Goal: Task Accomplishment & Management: Manage account settings

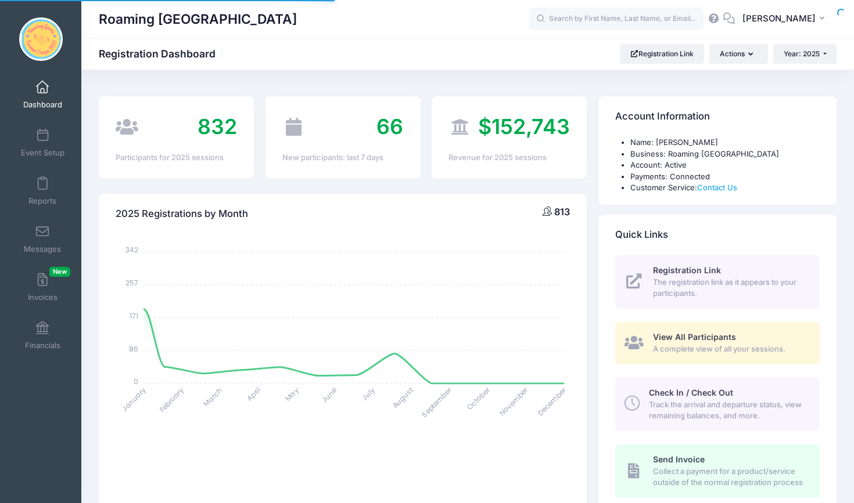
select select
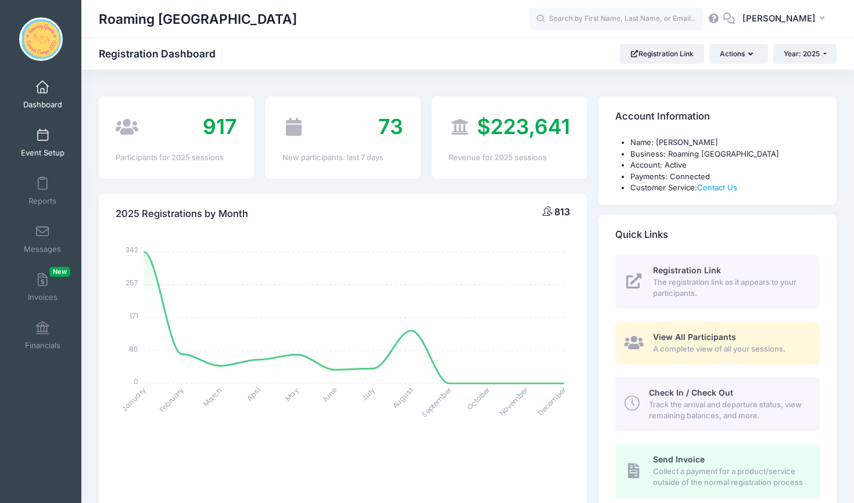
click at [42, 138] on span at bounding box center [42, 135] width 0 height 13
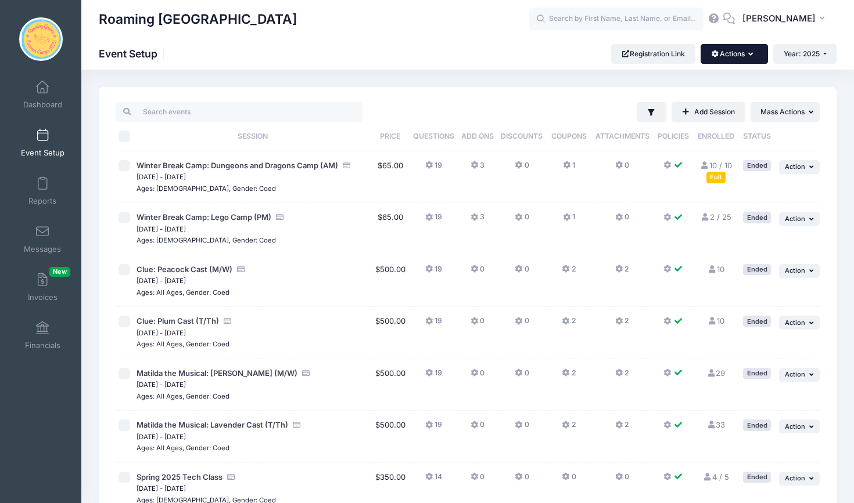
click at [748, 55] on icon "button" at bounding box center [752, 55] width 9 height 0
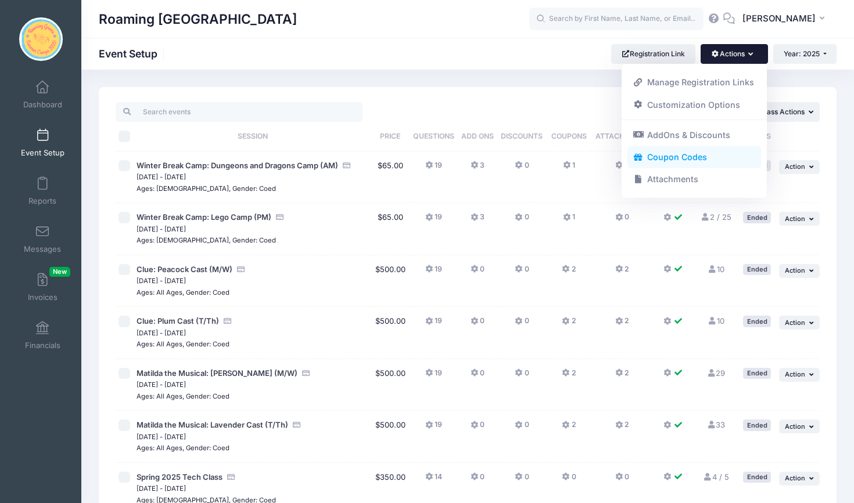
click at [690, 153] on link "Coupon Codes" at bounding box center [694, 157] width 134 height 22
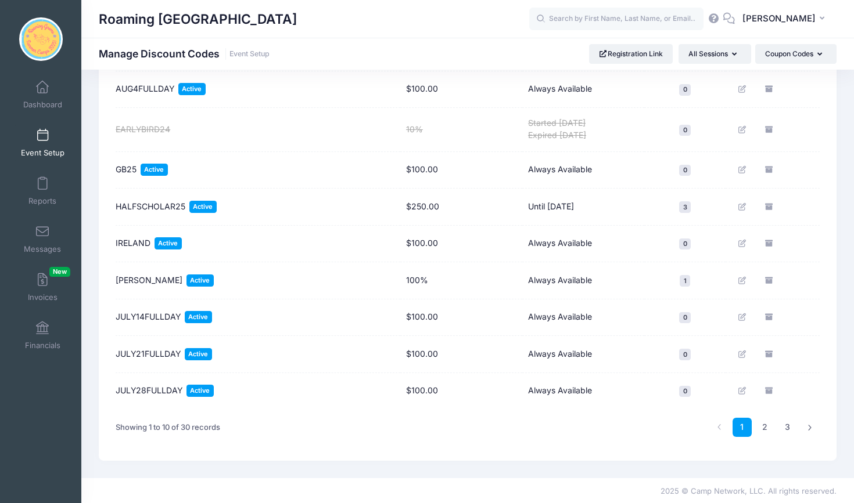
scroll to position [188, 0]
click at [762, 424] on link "2" at bounding box center [764, 428] width 19 height 19
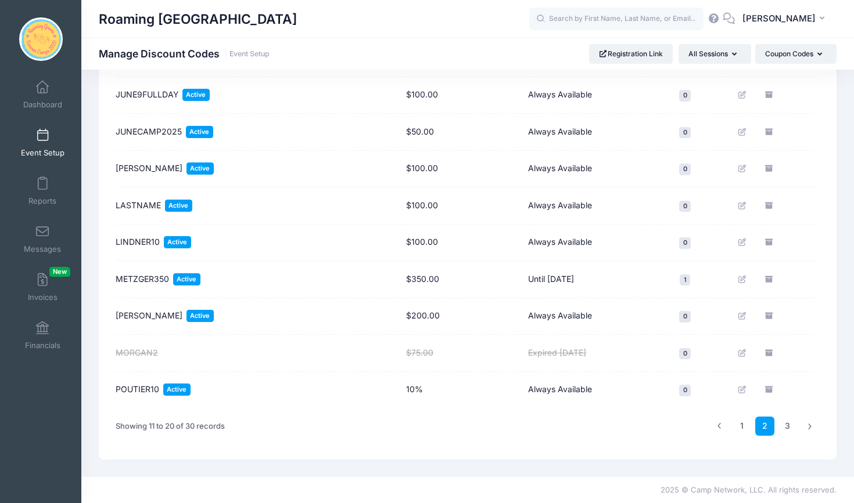
scroll to position [182, 0]
click at [787, 424] on link "3" at bounding box center [786, 426] width 19 height 19
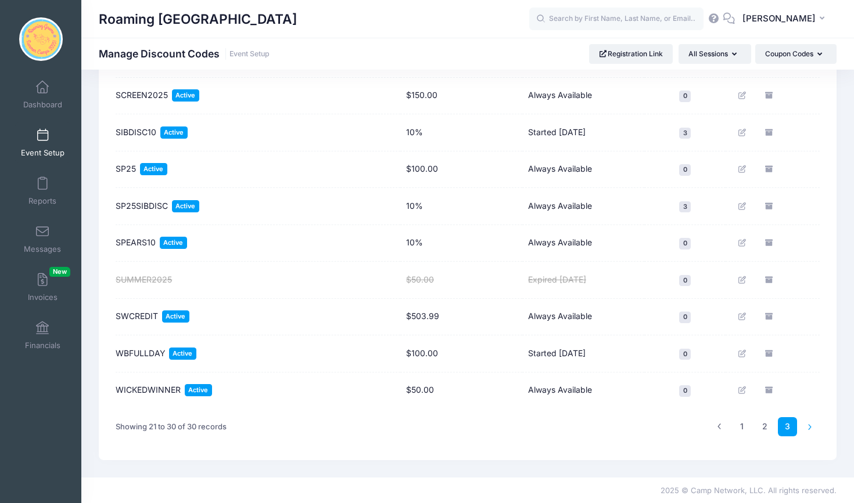
click at [809, 427] on li at bounding box center [809, 426] width 19 height 19
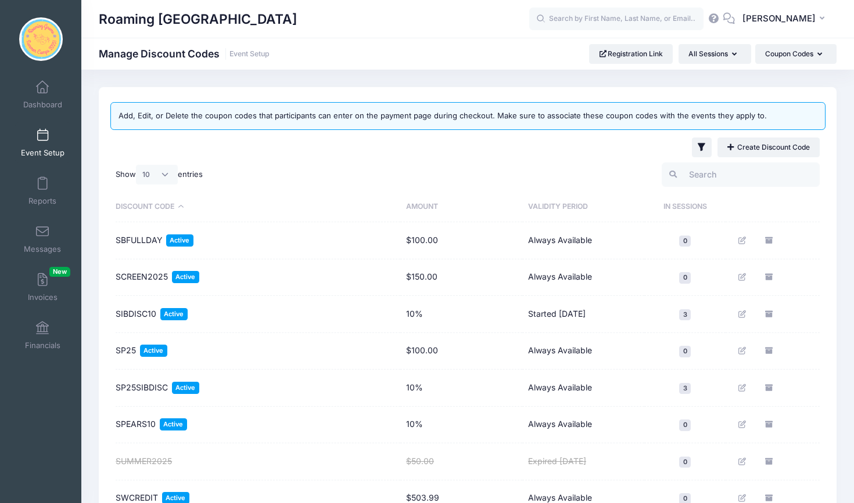
scroll to position [0, 0]
click at [763, 150] on link "Create Discount Code" at bounding box center [768, 148] width 102 height 20
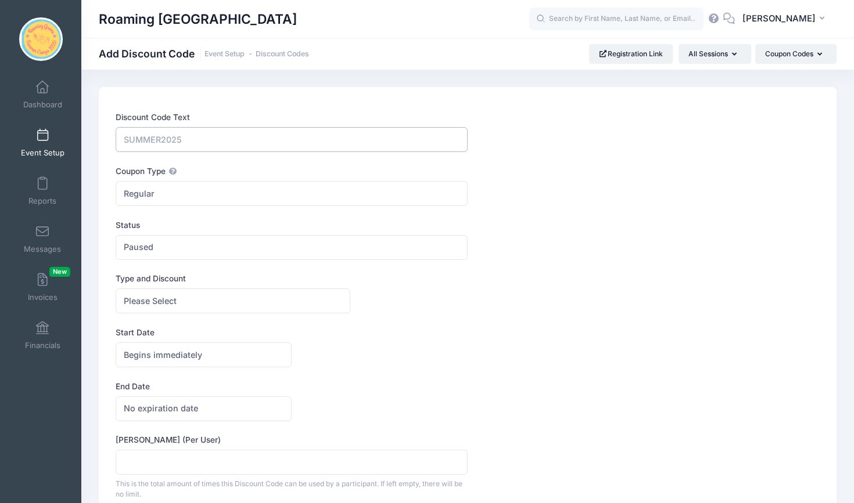
click at [181, 142] on input "Discount Code Text" at bounding box center [292, 139] width 352 height 25
type input "RABIDACREDIT"
click at [214, 244] on span "Paused" at bounding box center [292, 247] width 352 height 25
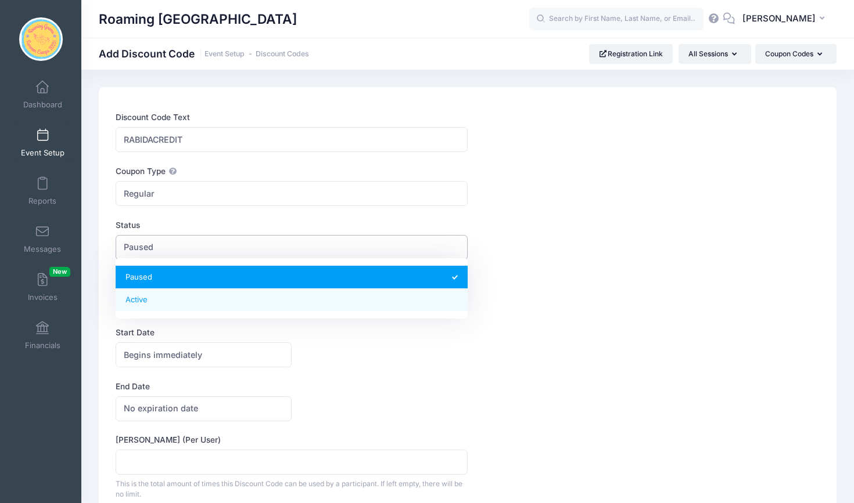
select select "1"
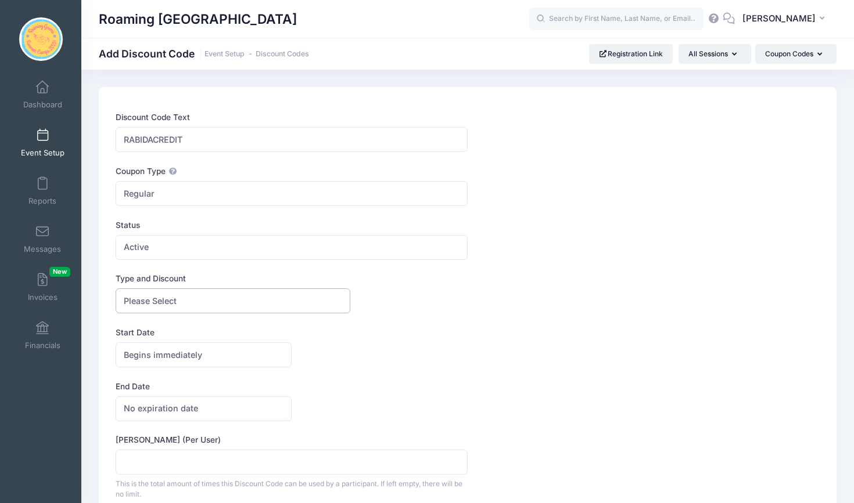
click at [205, 302] on span "Please Select" at bounding box center [233, 301] width 235 height 25
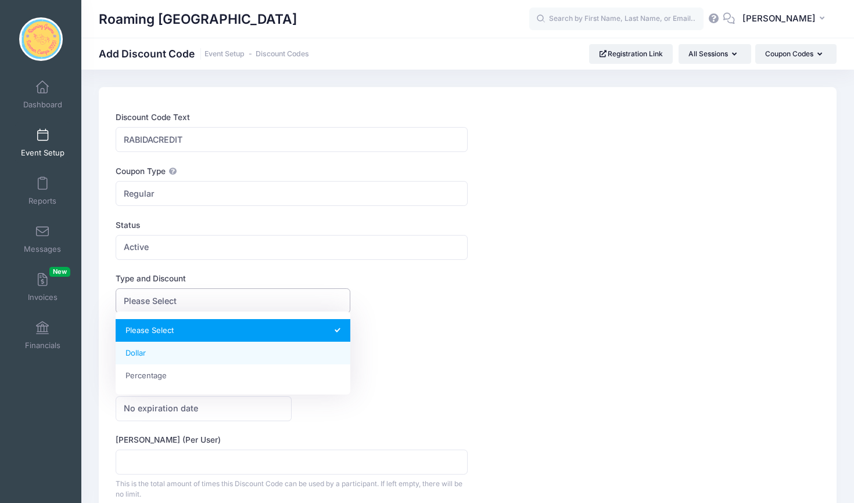
select select "1"
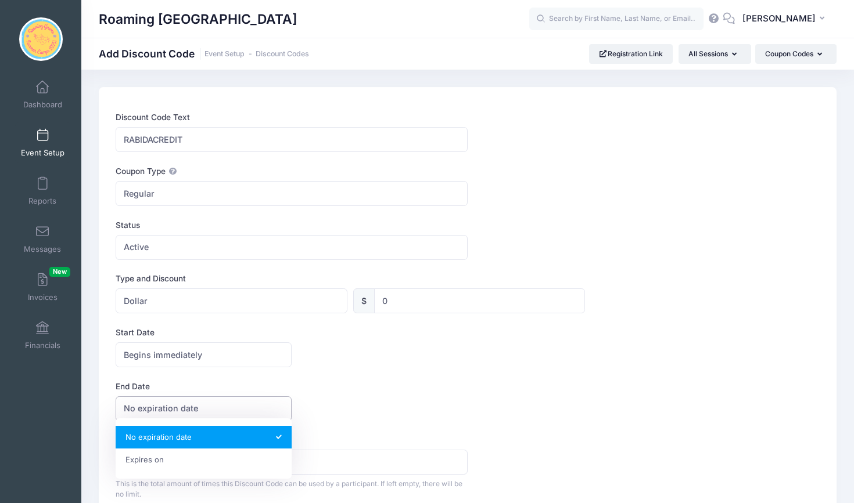
click at [205, 409] on span "No expiration date" at bounding box center [204, 409] width 176 height 25
select select "1"
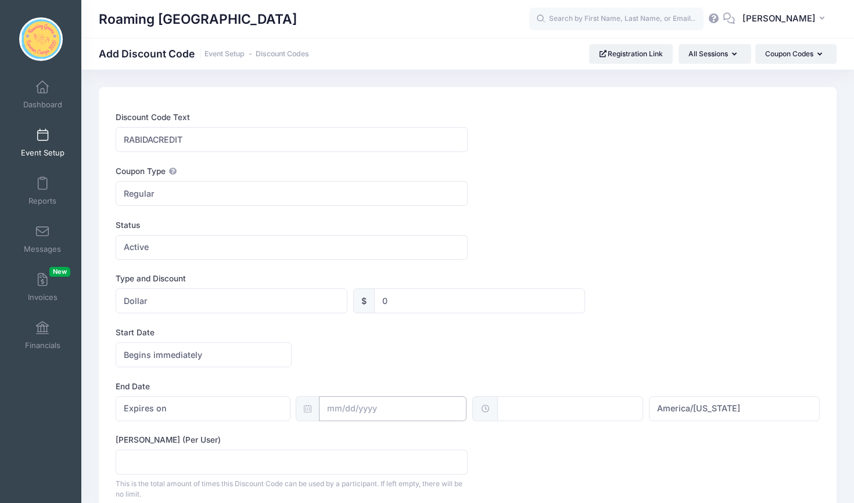
click at [391, 407] on input "text" at bounding box center [392, 409] width 147 height 25
click at [464, 208] on icon at bounding box center [465, 204] width 4 height 7
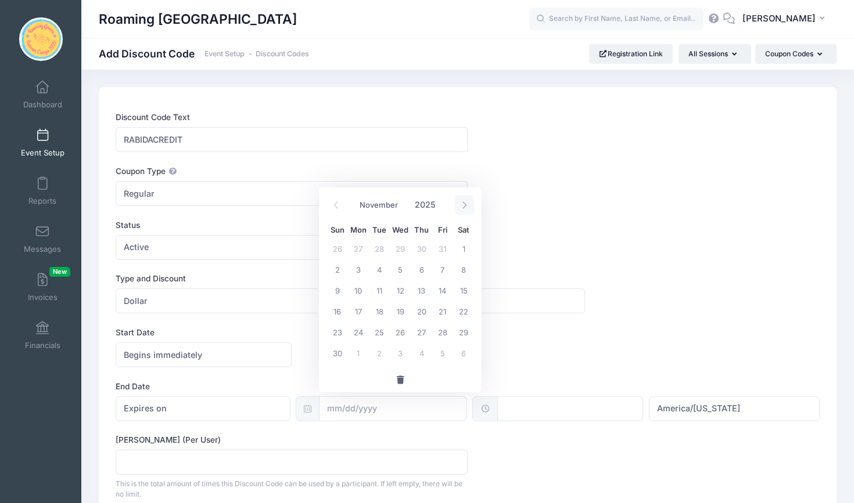
select select "11"
click at [356, 289] on span "15" at bounding box center [358, 290] width 21 height 21
type input "12/15/2025"
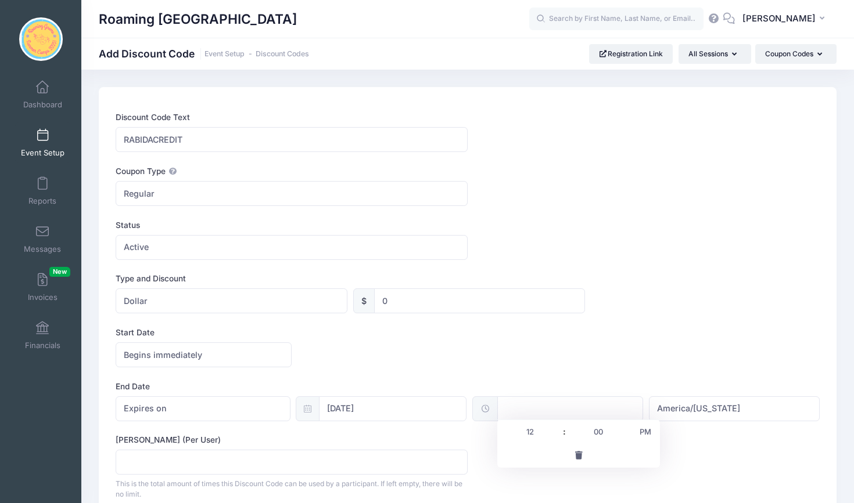
click at [498, 408] on input "text" at bounding box center [570, 409] width 146 height 25
type input "12:00"
click at [532, 452] on button "button" at bounding box center [578, 455] width 163 height 25
click at [532, 415] on input "text" at bounding box center [570, 409] width 146 height 25
click at [543, 425] on input "12" at bounding box center [529, 431] width 65 height 23
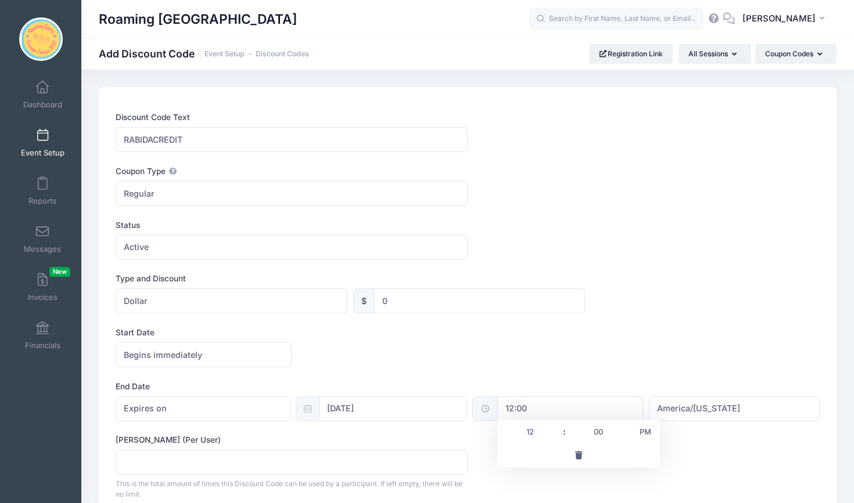
click at [654, 441] on span "PM" at bounding box center [645, 431] width 29 height 23
click at [647, 431] on span "AM" at bounding box center [645, 431] width 29 height 23
type input "12:00"
click at [675, 434] on div "Max Usage (Per User) This is the total amount of times this Discount Code can b…" at bounding box center [468, 467] width 704 height 66
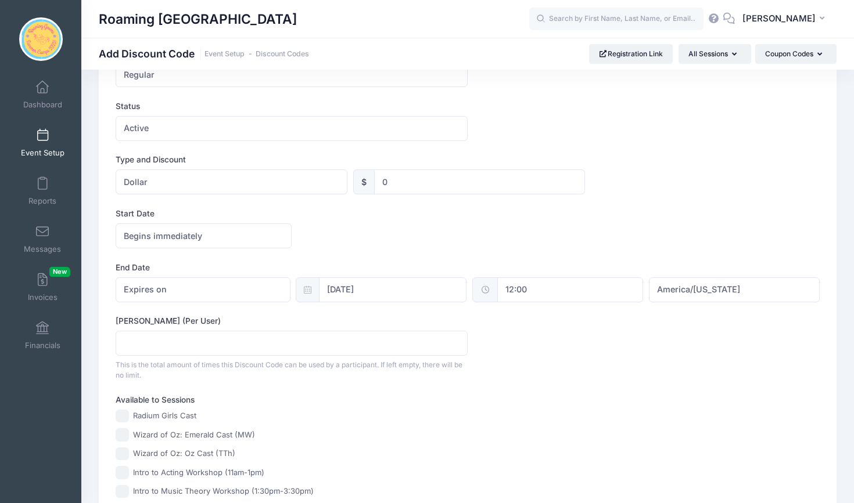
scroll to position [121, 0]
click at [397, 182] on input "0" at bounding box center [479, 180] width 211 height 25
type input "300"
click at [625, 185] on div "Type and Discount Please Select Dollar Percentage Dollar $ 300 0 %" at bounding box center [468, 172] width 704 height 41
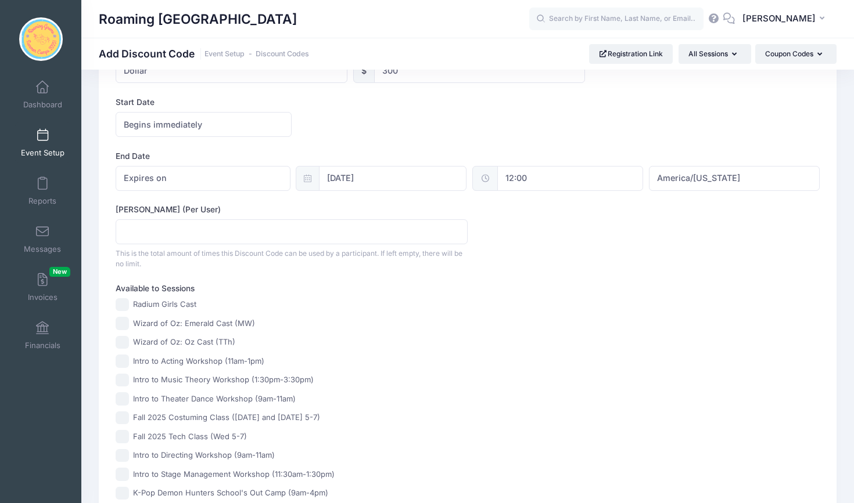
scroll to position [247, 0]
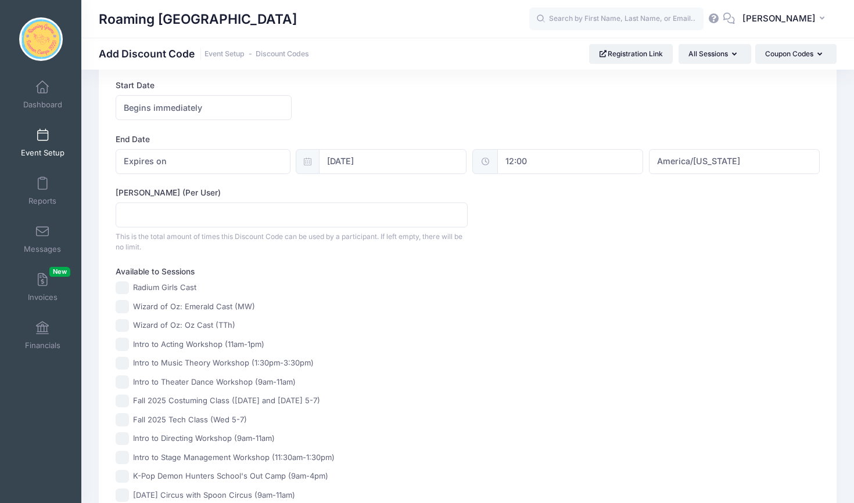
click at [124, 304] on input "Wizard of Oz: Emerald Cast (MW)" at bounding box center [122, 306] width 13 height 13
checkbox input "true"
click at [124, 325] on input "Wizard of Oz: Oz Cast (TTh)" at bounding box center [122, 325] width 13 height 13
checkbox input "true"
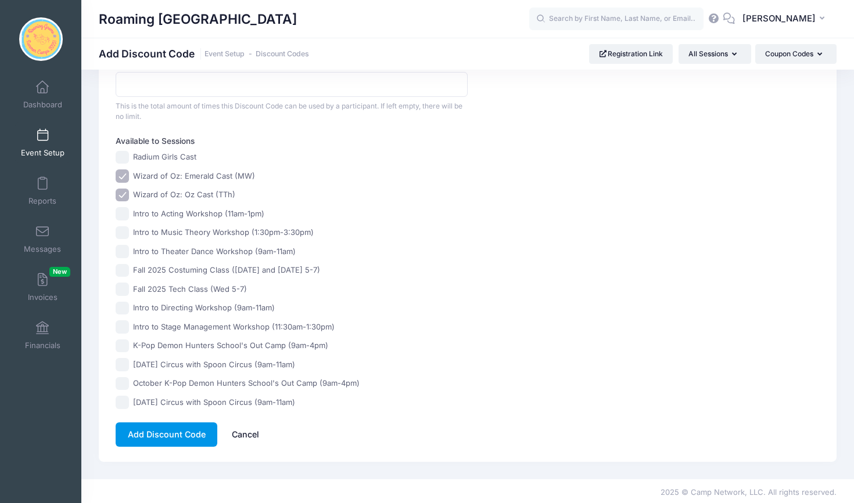
scroll to position [377, 0]
click at [178, 436] on button "Add Discount Code" at bounding box center [167, 435] width 102 height 25
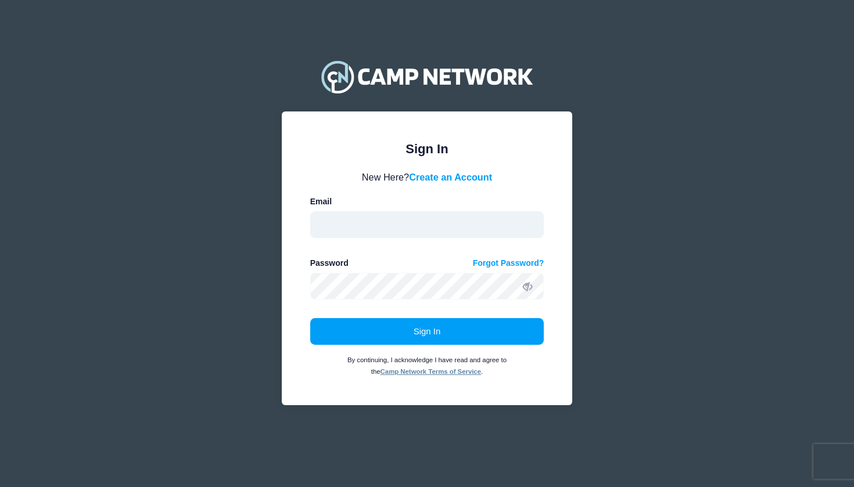
type input "[EMAIL_ADDRESS][DOMAIN_NAME]"
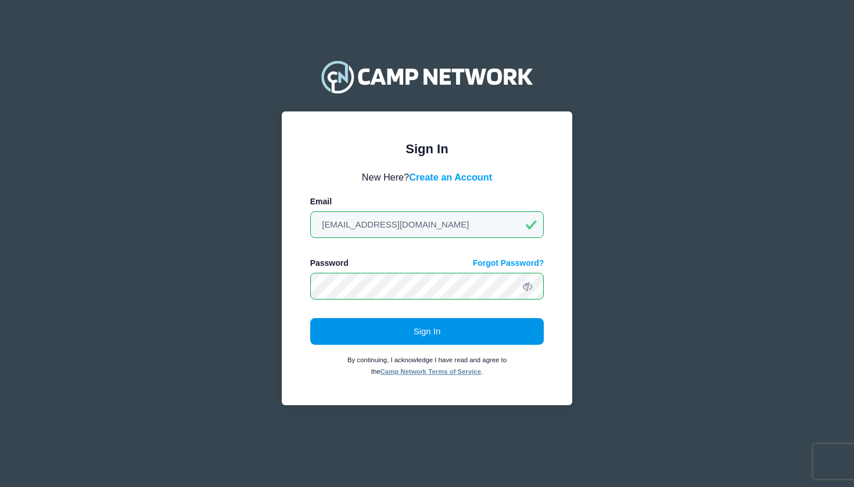
click at [408, 331] on button "Sign In" at bounding box center [427, 331] width 234 height 27
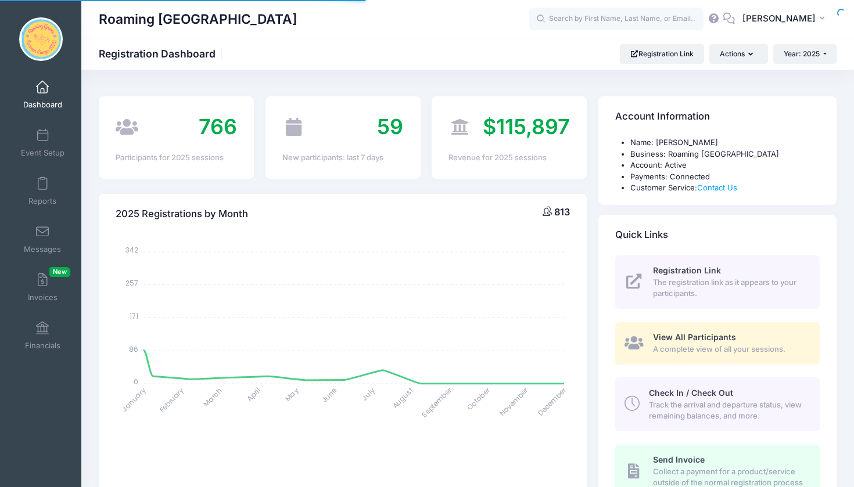
select select
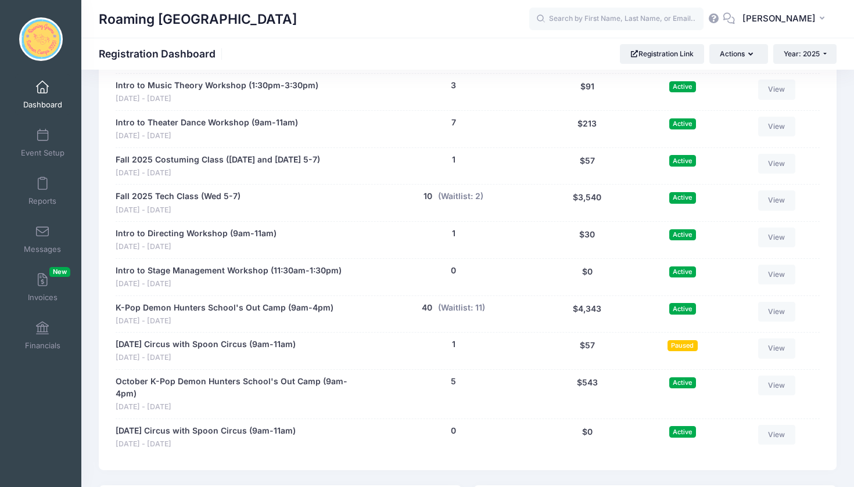
scroll to position [2402, 0]
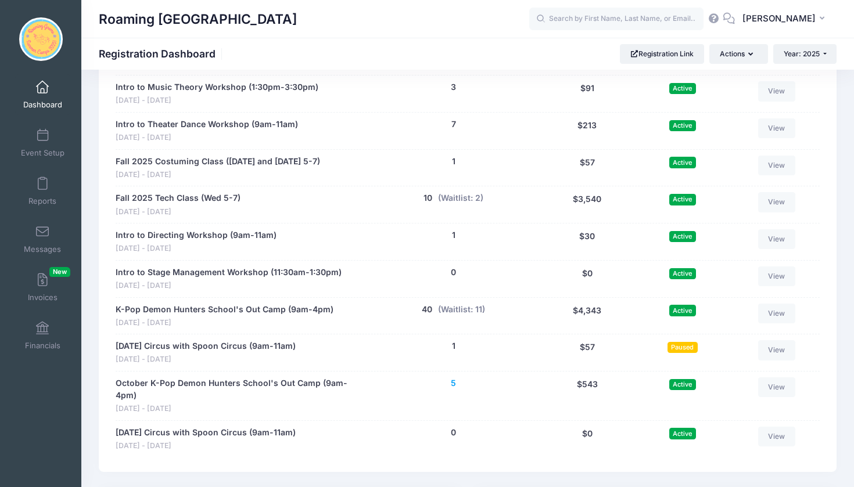
click at [453, 377] on button "5" at bounding box center [453, 383] width 5 height 12
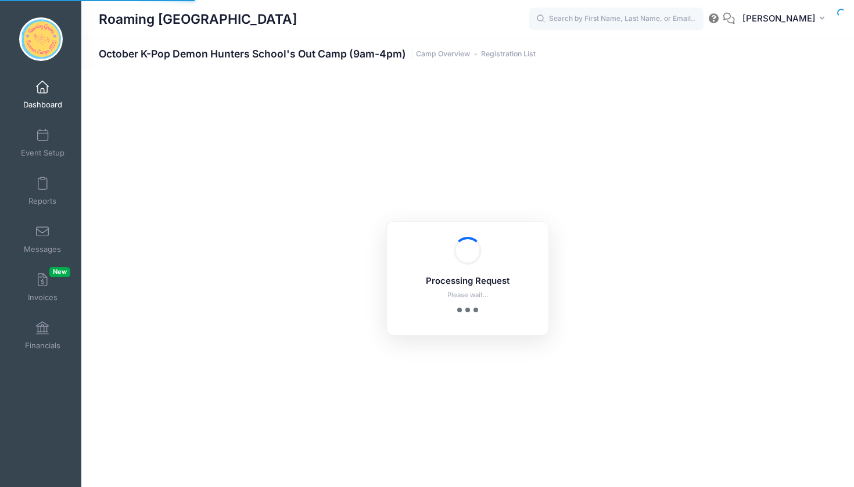
select select "10"
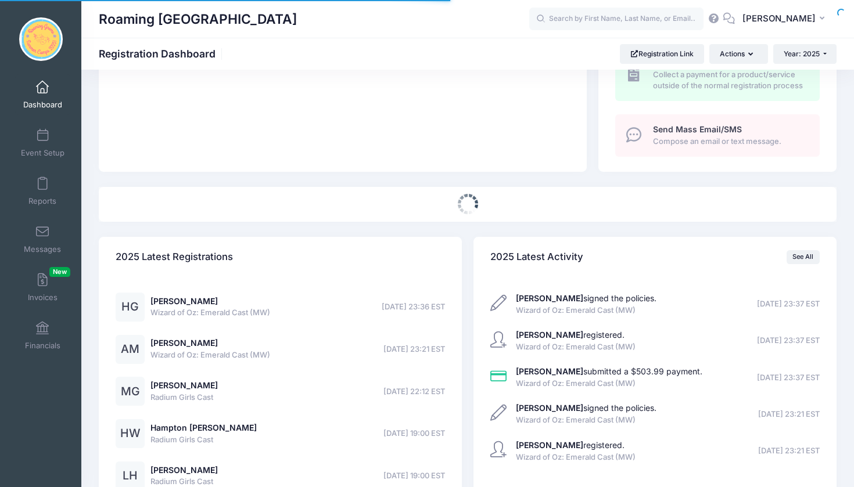
select select
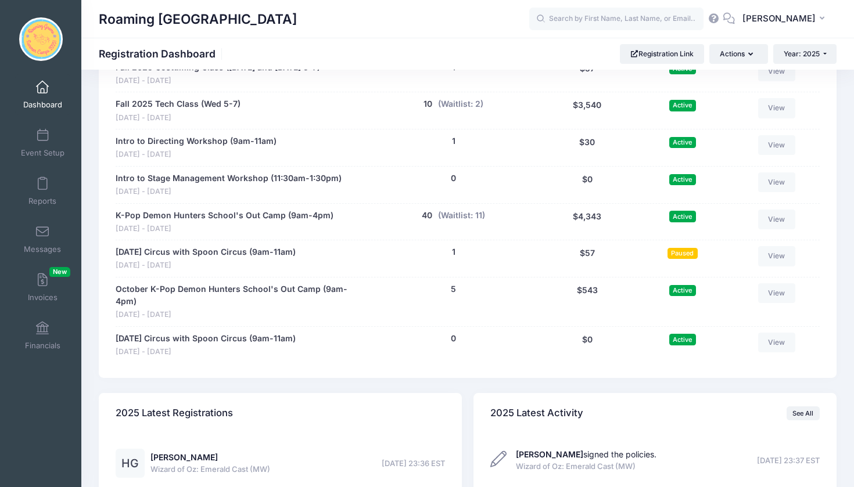
scroll to position [2479, 0]
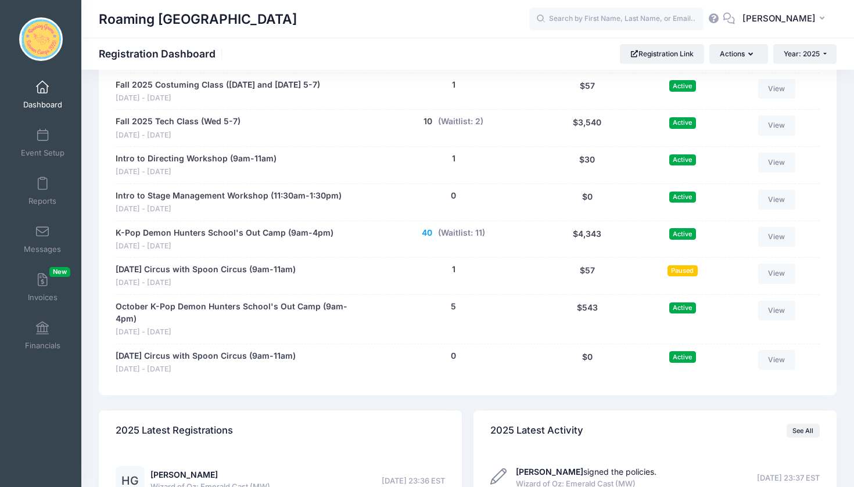
click at [427, 227] on button "40" at bounding box center [427, 233] width 10 height 12
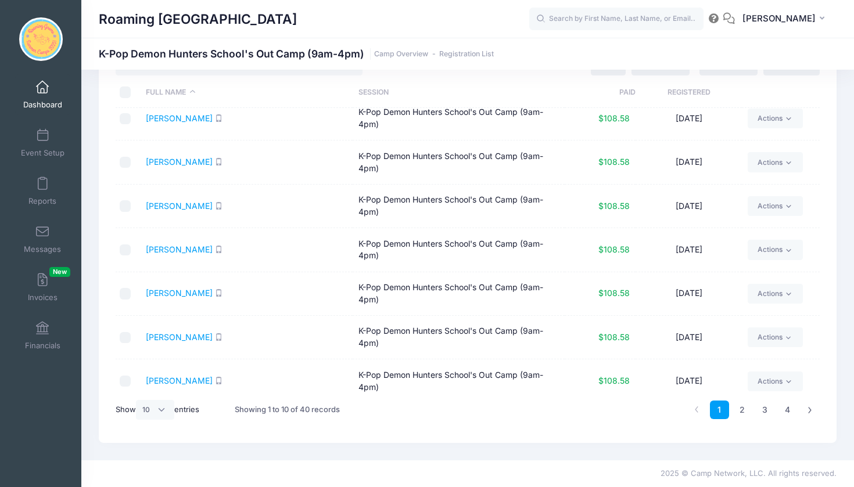
scroll to position [49, 0]
select select "50"
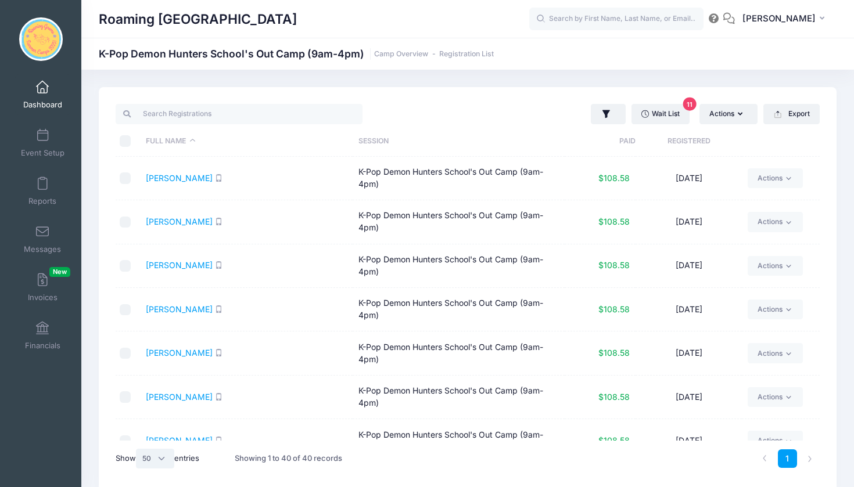
scroll to position [0, 0]
click at [689, 106] on span "11" at bounding box center [689, 104] width 13 height 13
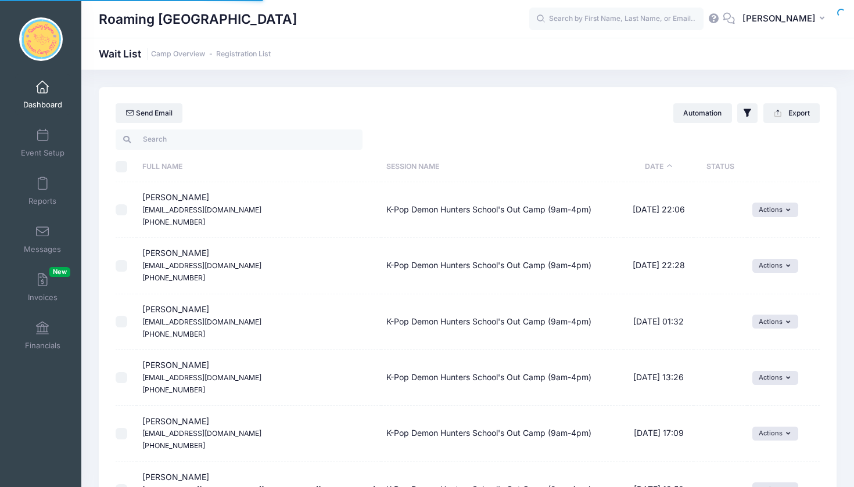
select select "50"
click at [42, 89] on span at bounding box center [42, 87] width 0 height 13
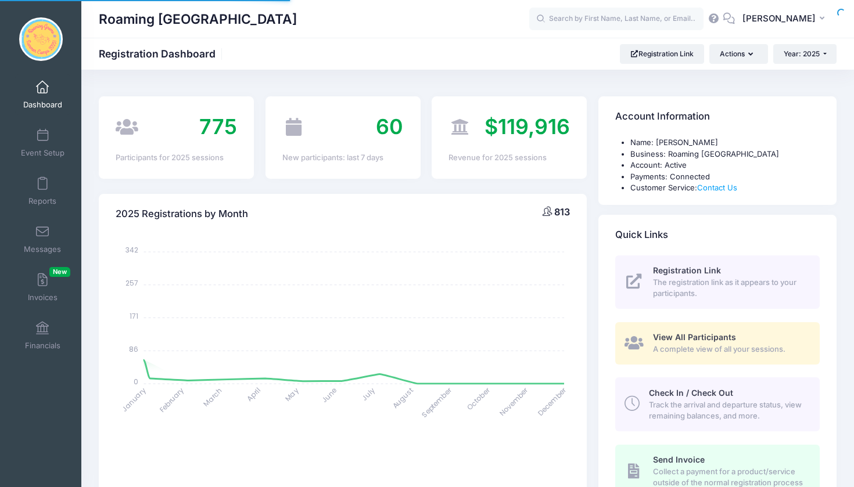
select select
